Goal: Check status: Check status

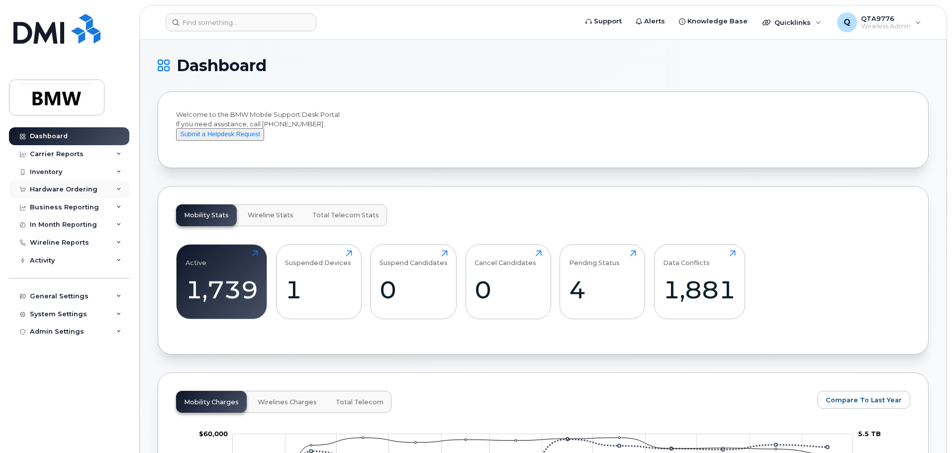
click at [64, 189] on div "Hardware Ordering" at bounding box center [64, 189] width 68 height 8
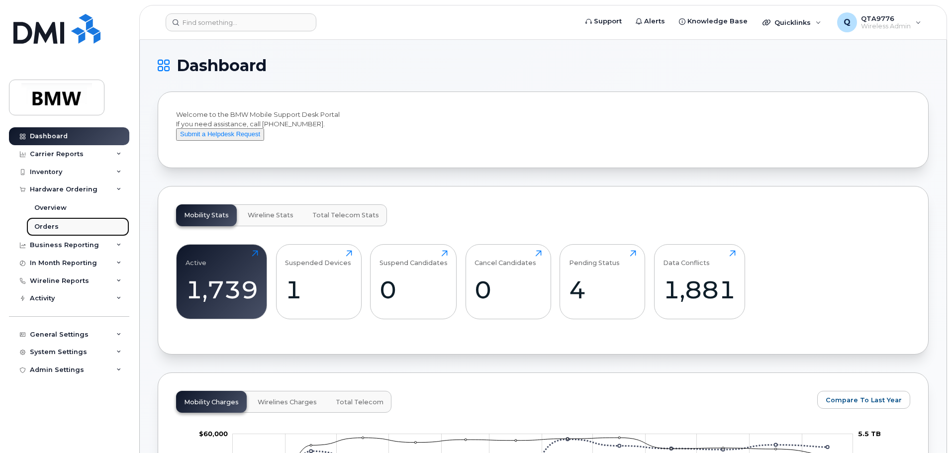
click at [50, 223] on div "Orders" at bounding box center [46, 226] width 24 height 9
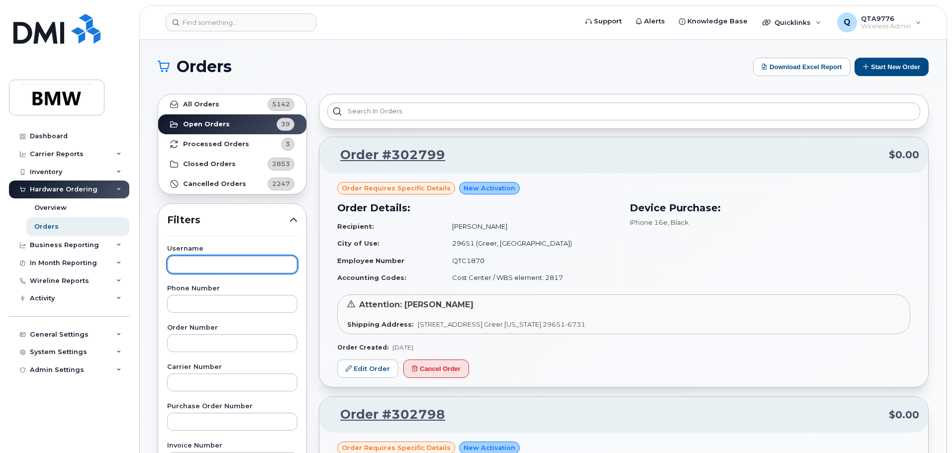
click at [255, 263] on input "text" at bounding box center [232, 265] width 130 height 18
type input "[PERSON_NAME]"
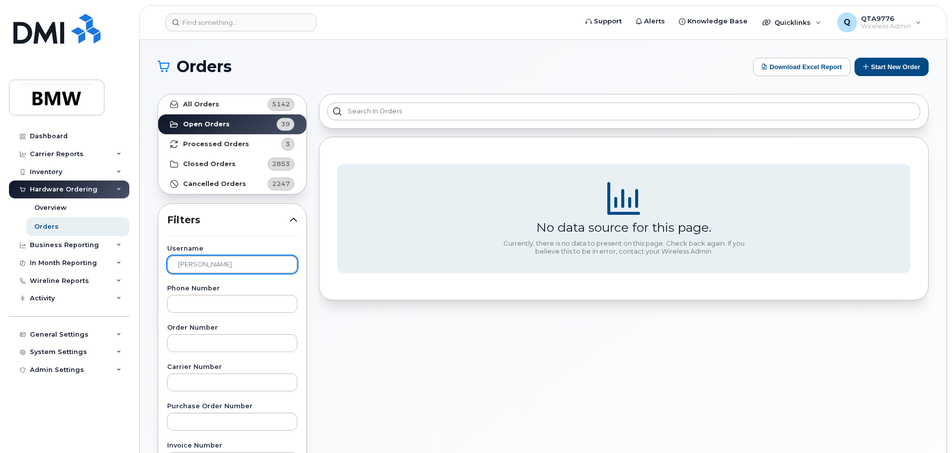
drag, startPoint x: 237, startPoint y: 262, endPoint x: 168, endPoint y: 255, distance: 69.0
click at [168, 255] on div "Username [PERSON_NAME]" at bounding box center [232, 259] width 130 height 27
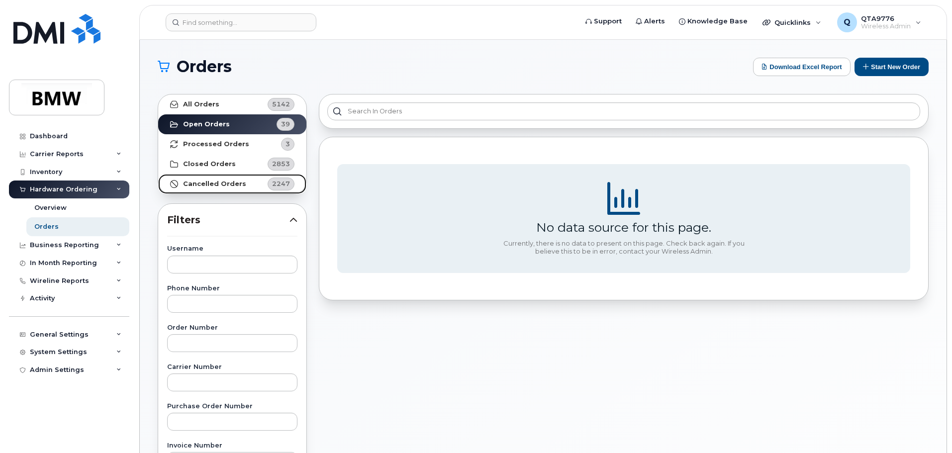
click at [209, 183] on strong "Cancelled Orders" at bounding box center [214, 184] width 63 height 8
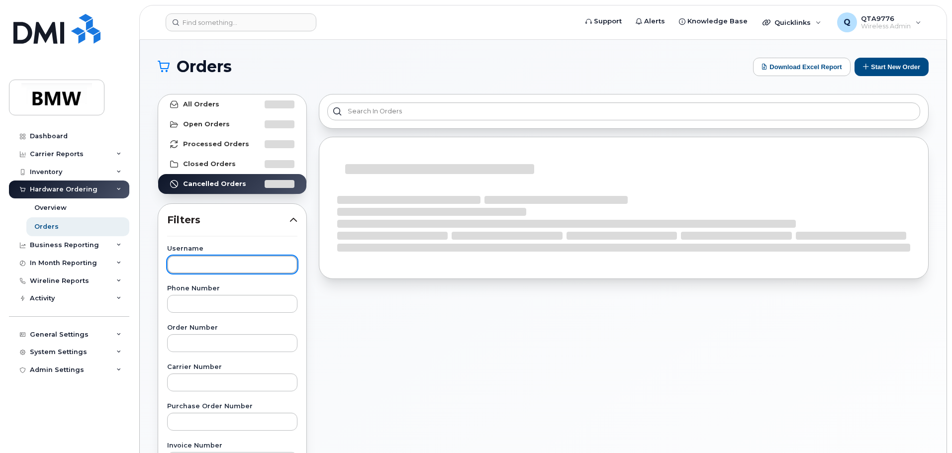
click at [203, 262] on input "text" at bounding box center [232, 265] width 130 height 18
paste input "[PERSON_NAME]"
type input "[PERSON_NAME]"
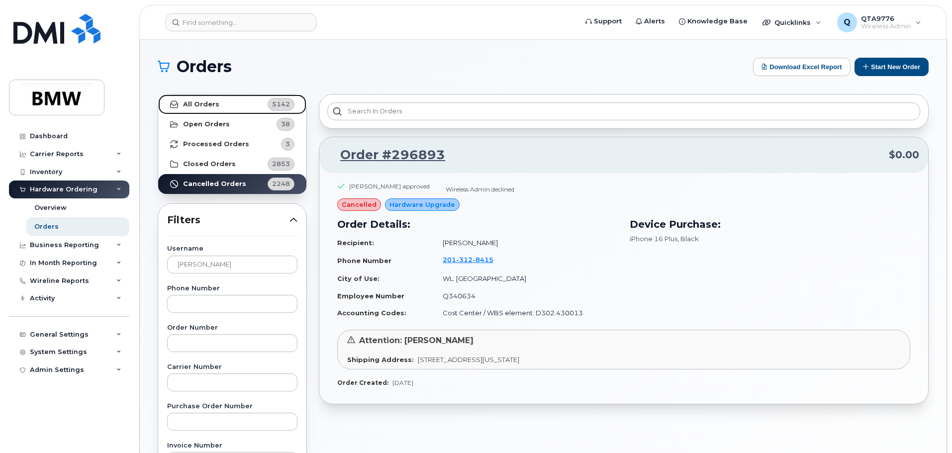
click at [229, 108] on link "All Orders 5142" at bounding box center [232, 104] width 148 height 20
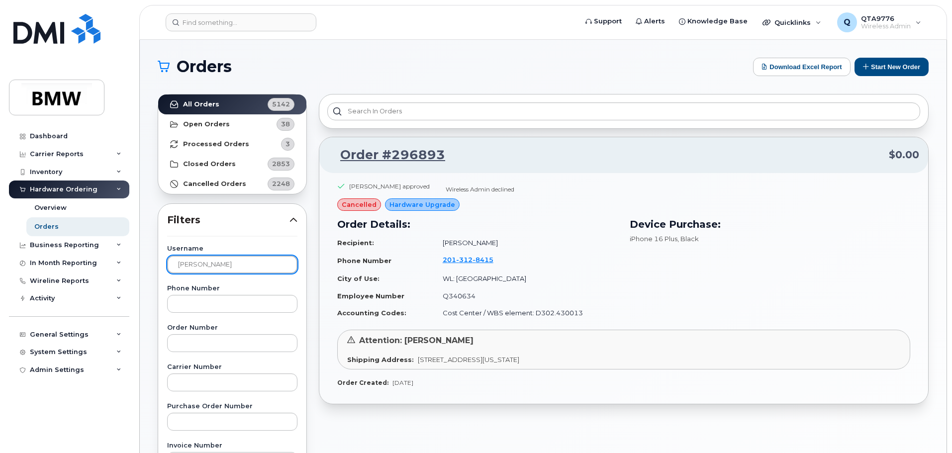
click at [234, 270] on input "[PERSON_NAME]" at bounding box center [232, 265] width 130 height 18
